Goal: Task Accomplishment & Management: Manage account settings

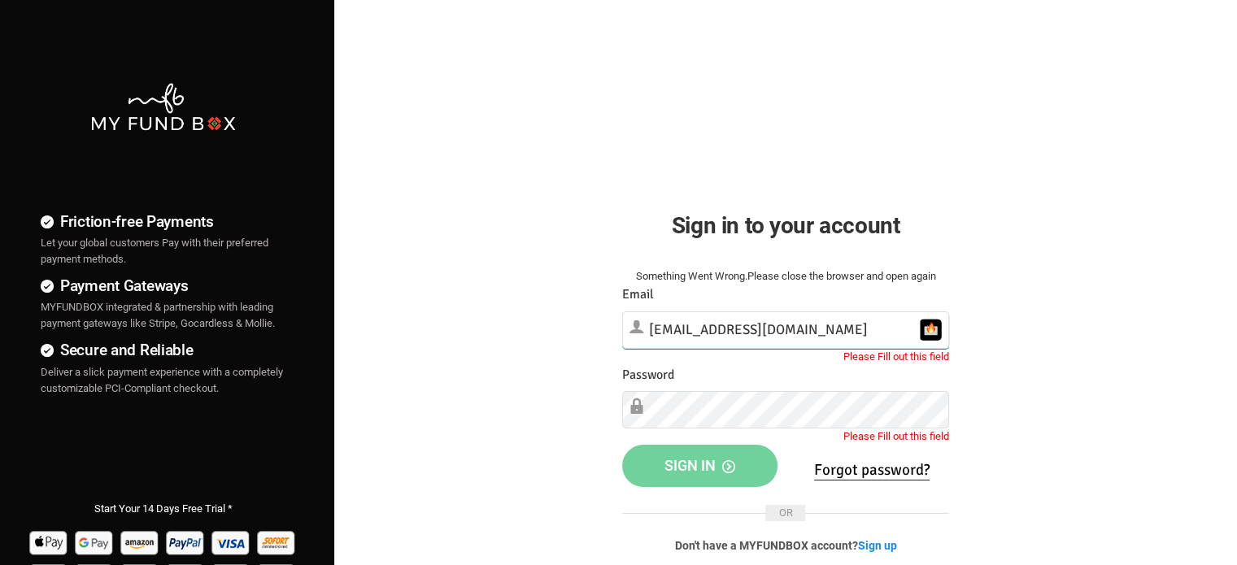
click at [829, 326] on input "manager@syndicationconsultinggroup.com" at bounding box center [785, 329] width 327 height 37
click at [1001, 204] on div "Friction-free Payments Let your global customers Pay with their preferred payme…" at bounding box center [618, 417] width 1253 height 834
click at [867, 330] on input "manager@syndicationconsultinggroup.com" at bounding box center [785, 329] width 327 height 37
type input "[PERSON_NAME][EMAIL_ADDRESS][DOMAIN_NAME]"
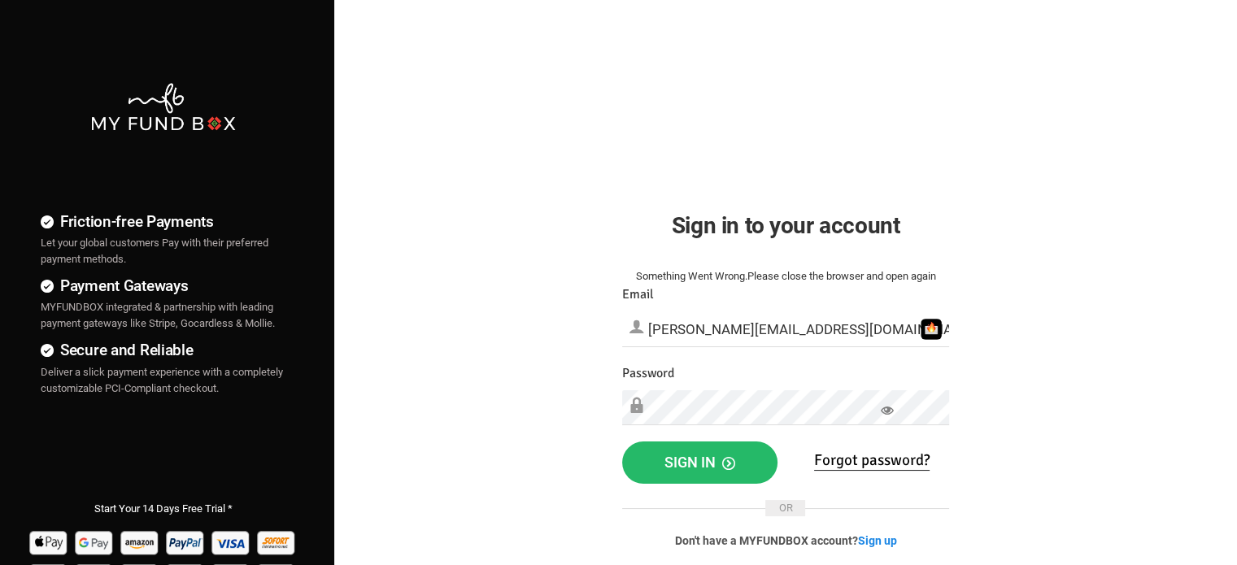
click at [1050, 291] on div "Friction-free Payments Let your global customers Pay with their preferred payme…" at bounding box center [618, 417] width 1253 height 834
click at [703, 470] on span "Sign in" at bounding box center [699, 462] width 71 height 17
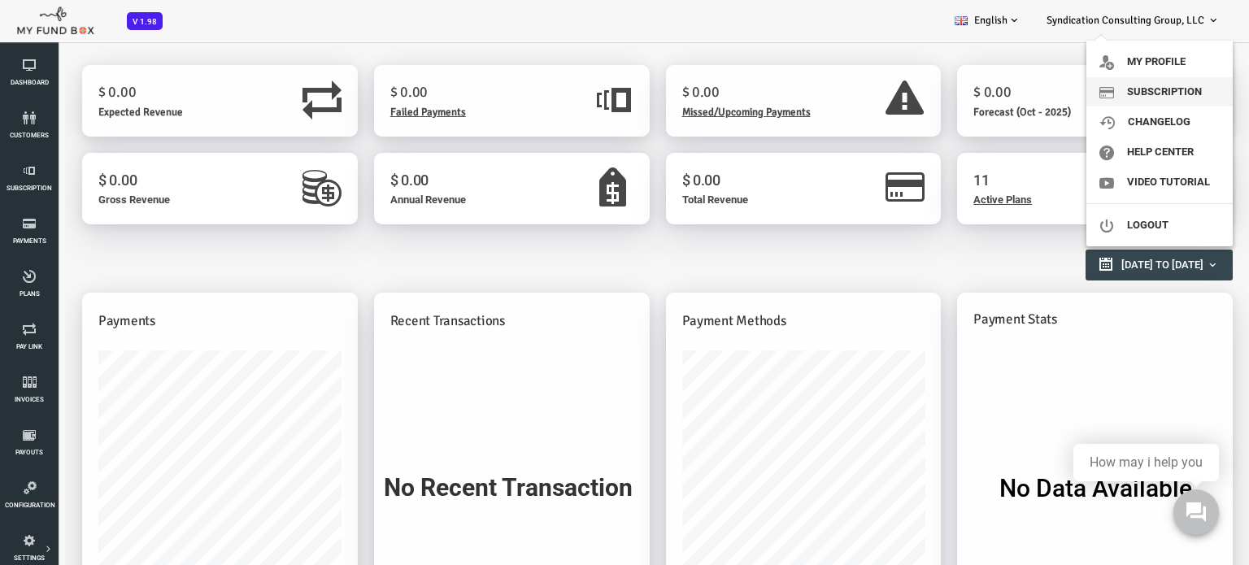
click at [1163, 89] on link "Subscription" at bounding box center [1159, 91] width 146 height 29
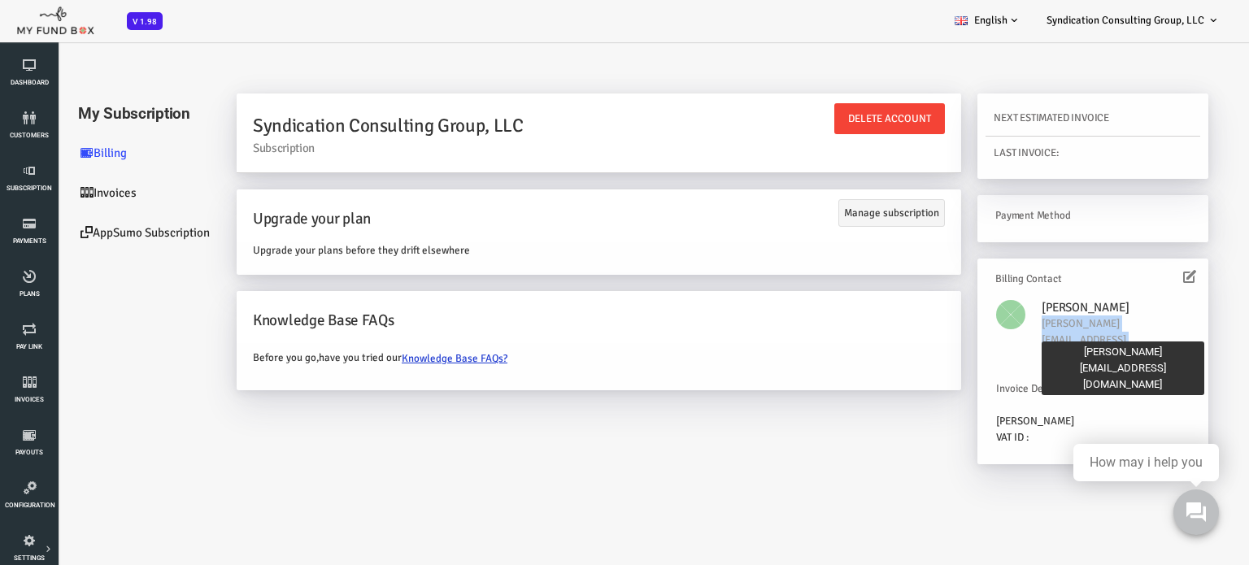
drag, startPoint x: 991, startPoint y: 324, endPoint x: 1168, endPoint y: 329, distance: 176.5
click at [1077, 329] on span "[PERSON_NAME][EMAIL_ADDRESS][DOMAIN_NAME]" at bounding box center [1034, 340] width 85 height 46
copy span "[PERSON_NAME][EMAIL_ADDRESS][DOMAIN_NAME]"
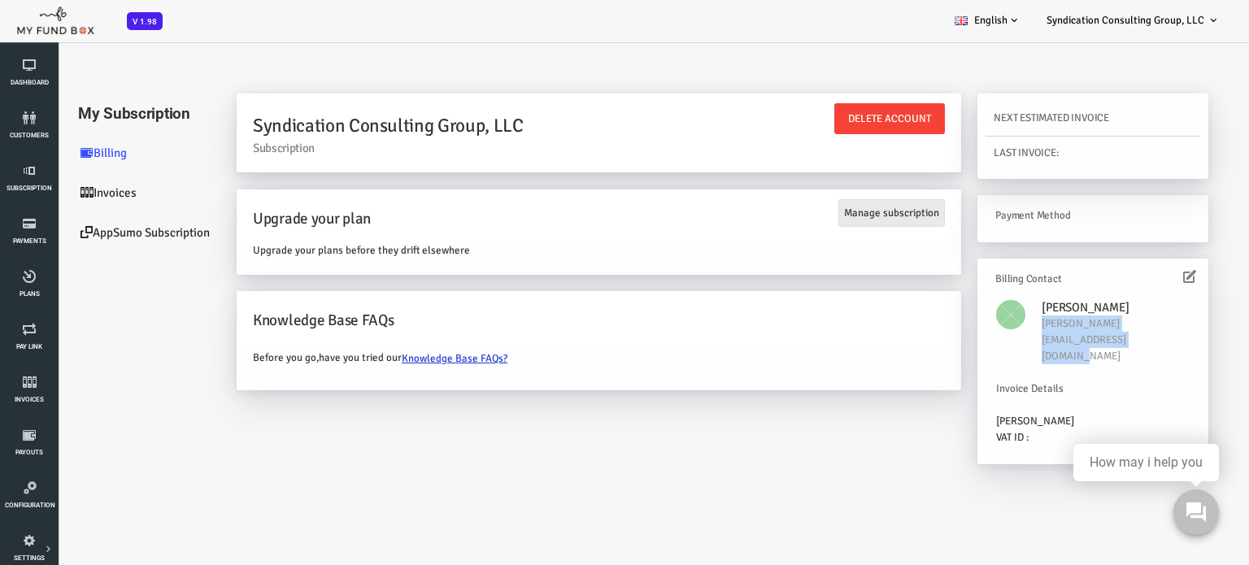
click at [849, 211] on link "Manage subscription" at bounding box center [842, 213] width 107 height 28
click at [145, 237] on link "AppSumo Subscription" at bounding box center [97, 233] width 163 height 40
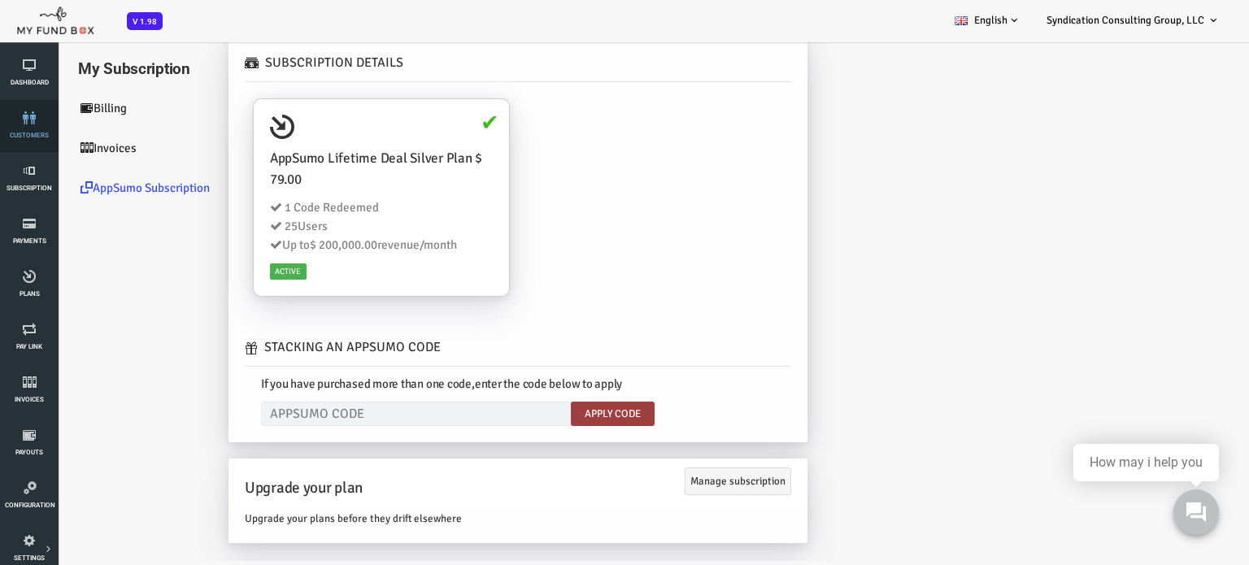
click at [28, 111] on icon at bounding box center [29, 117] width 49 height 13
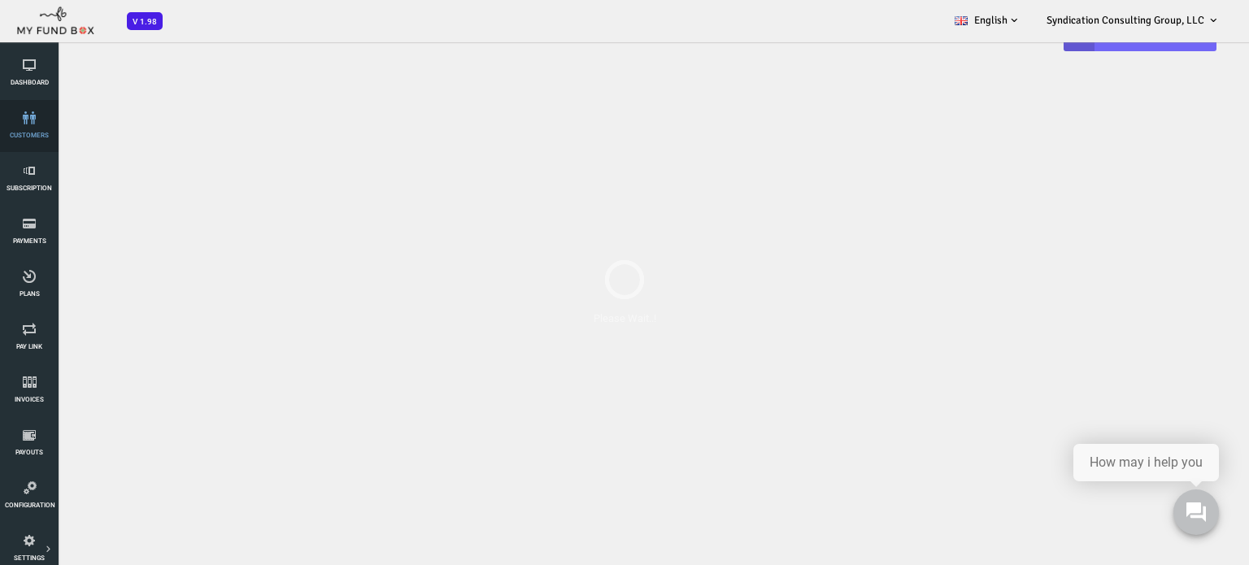
select select "100"
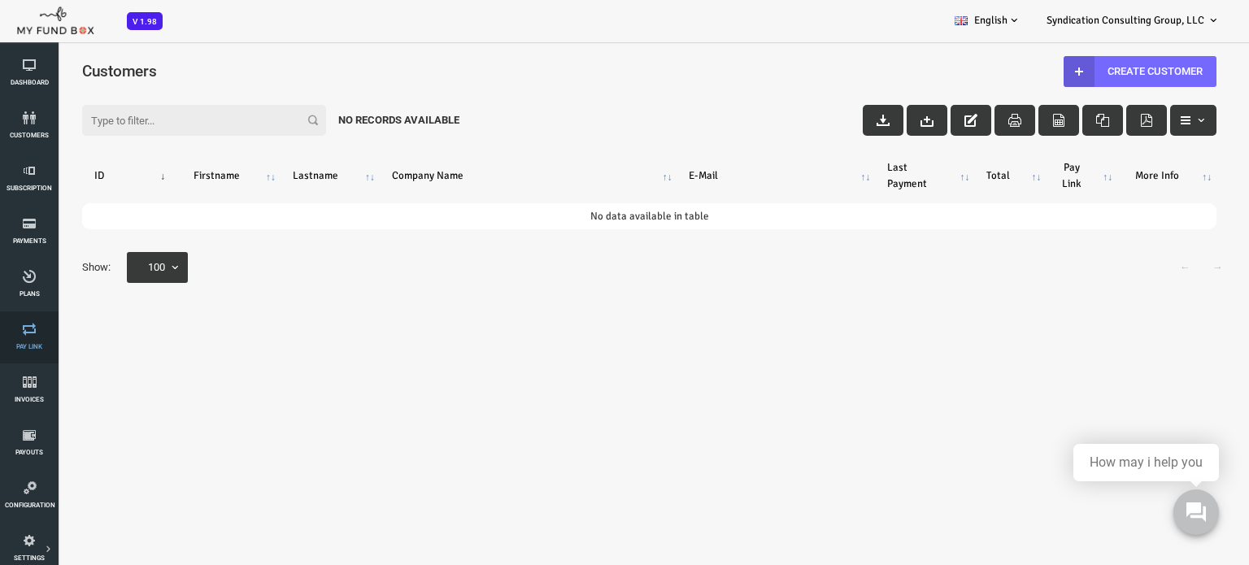
click at [29, 337] on link "Pay Link" at bounding box center [29, 337] width 49 height 52
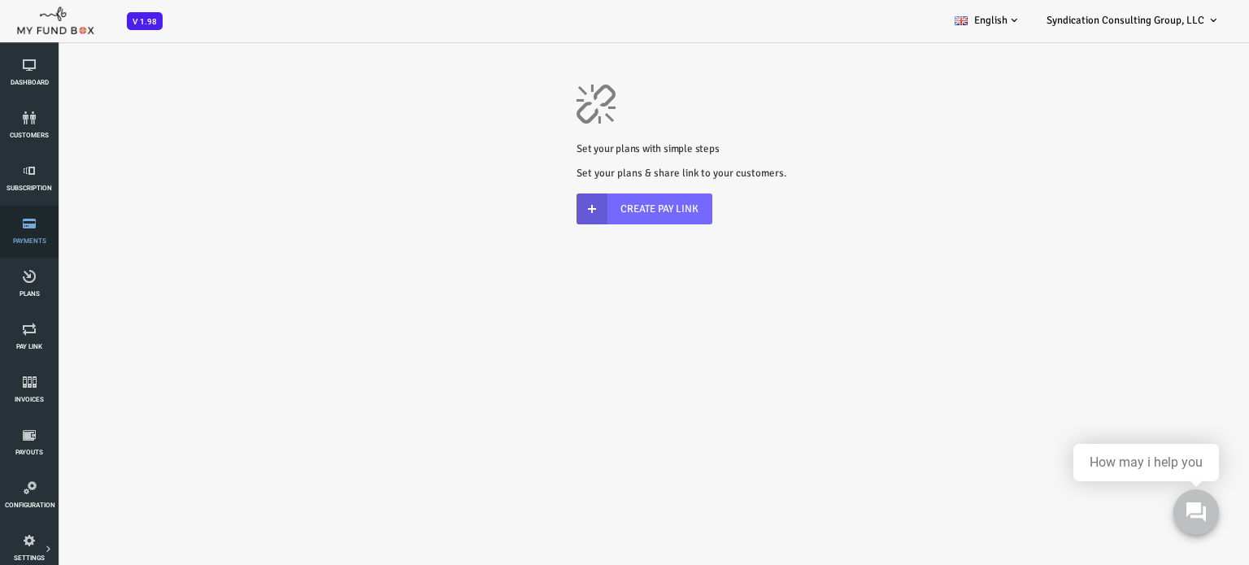
click at [39, 232] on link "Payments" at bounding box center [29, 232] width 49 height 52
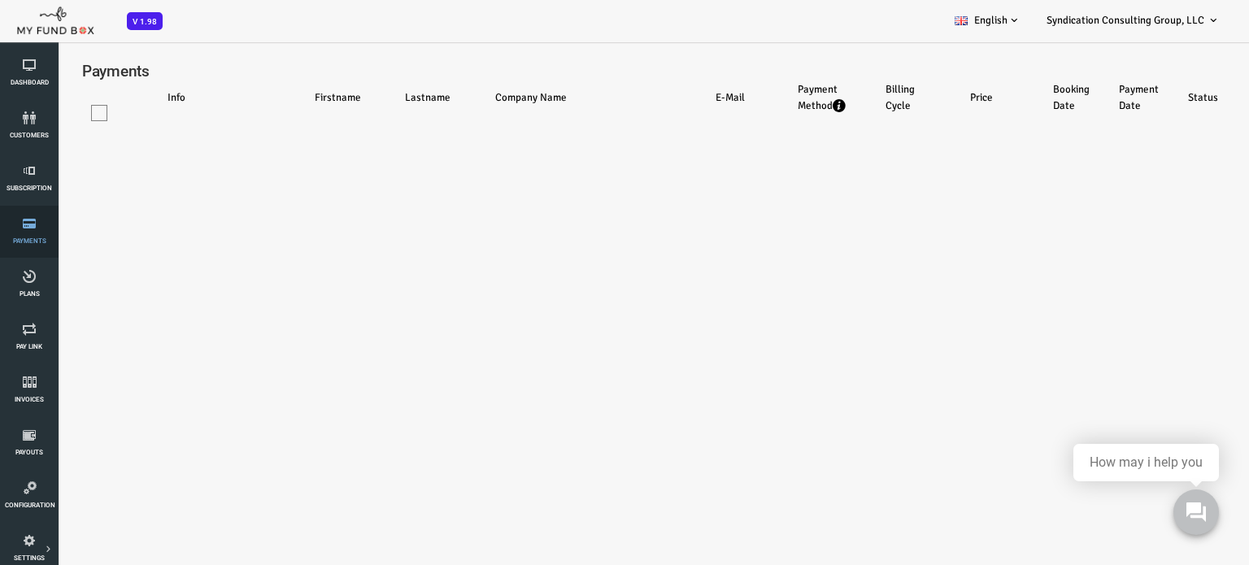
select select "100"
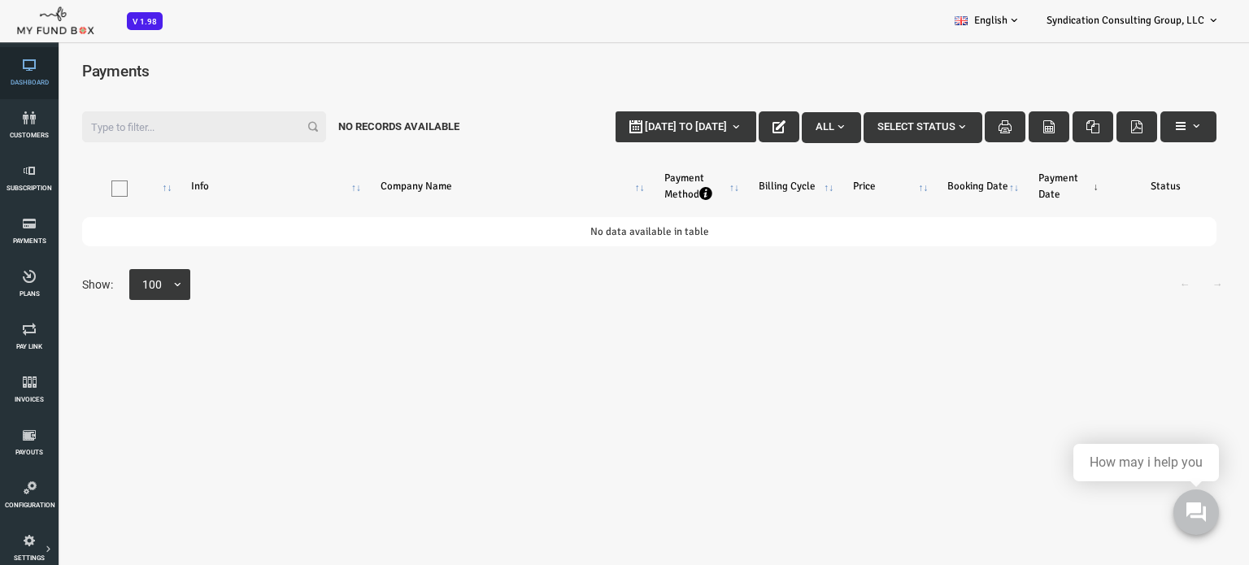
click at [36, 59] on icon at bounding box center [29, 65] width 49 height 13
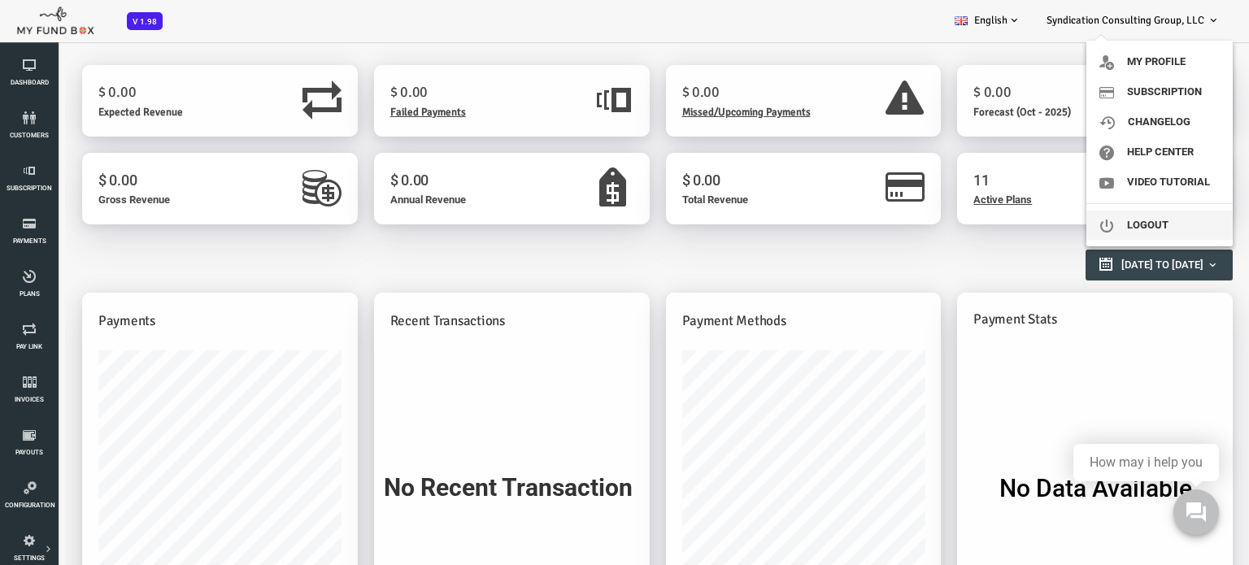
click at [1155, 221] on link "Logout" at bounding box center [1159, 225] width 146 height 29
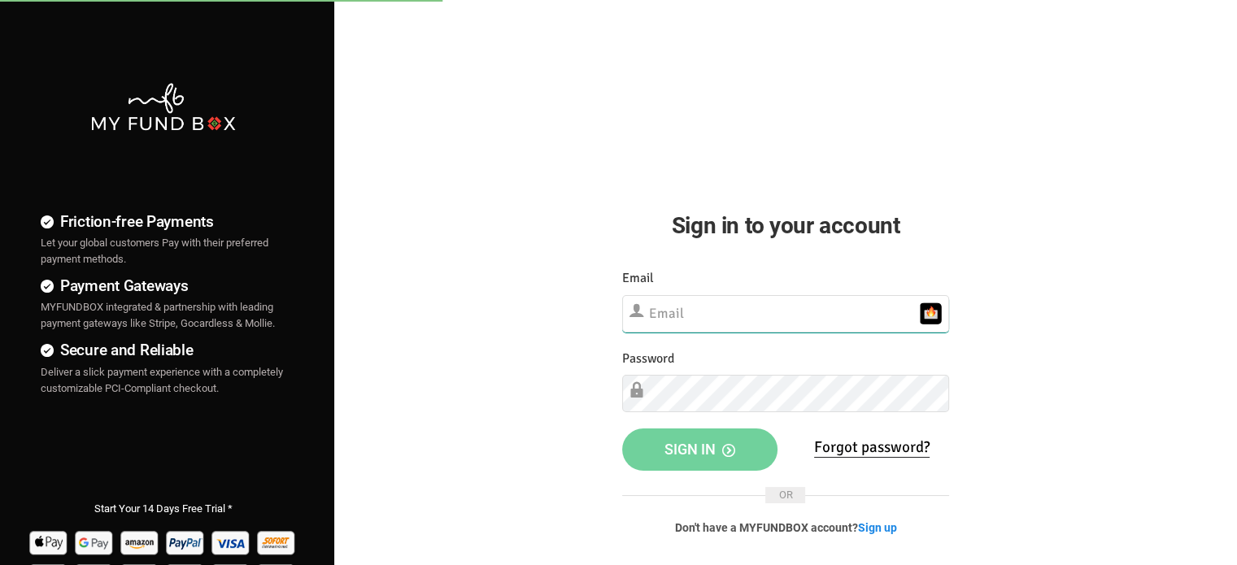
type input "[PERSON_NAME][EMAIL_ADDRESS][DOMAIN_NAME]"
